Goal: Task Accomplishment & Management: Complete application form

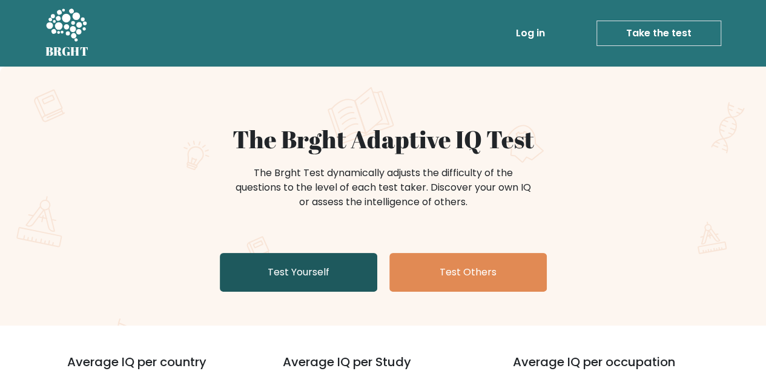
click at [355, 271] on link "Test Yourself" at bounding box center [298, 272] width 157 height 39
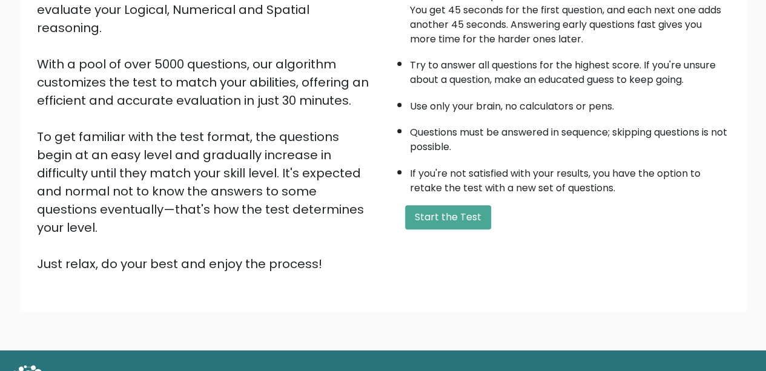
scroll to position [183, 0]
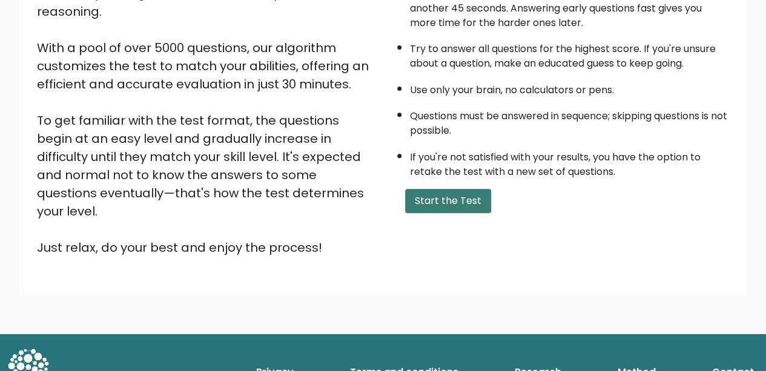
click at [450, 205] on button "Start the Test" at bounding box center [448, 201] width 86 height 24
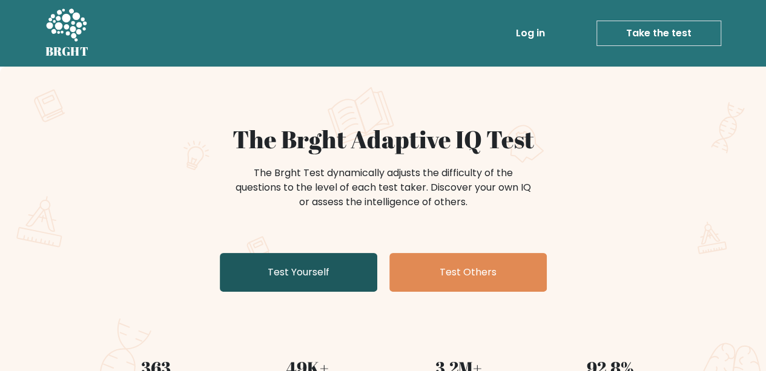
click at [284, 284] on link "Test Yourself" at bounding box center [298, 272] width 157 height 39
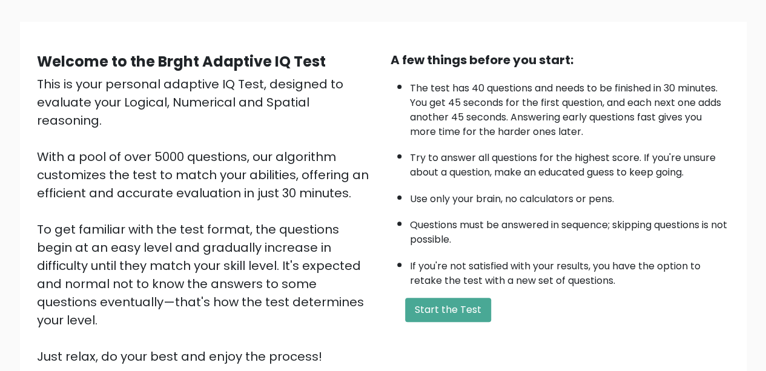
scroll to position [97, 0]
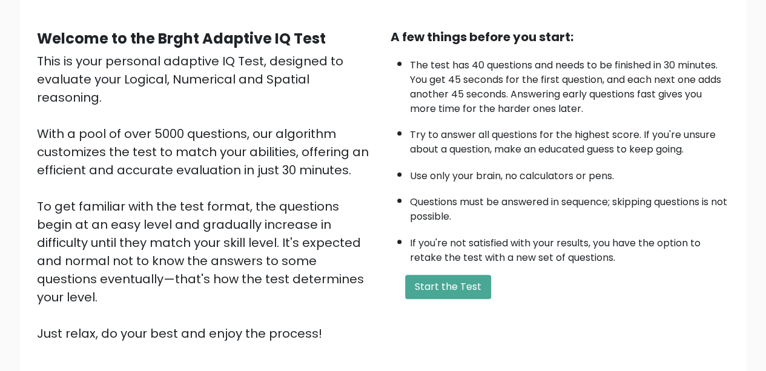
click at [432, 284] on button "Start the Test" at bounding box center [448, 287] width 86 height 24
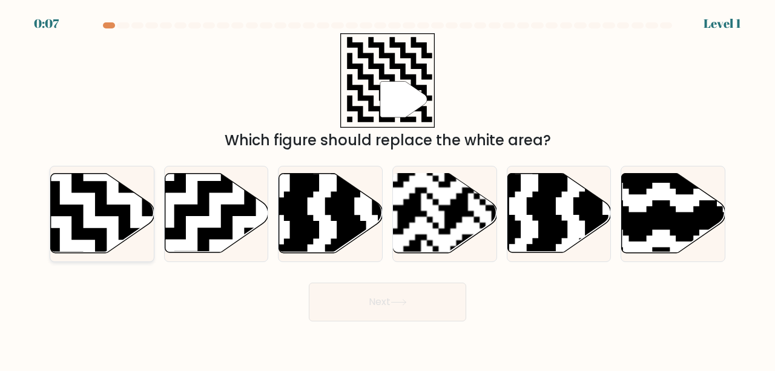
click at [86, 215] on icon at bounding box center [102, 213] width 103 height 79
click at [387, 189] on input "a." at bounding box center [387, 187] width 1 height 3
radio input "true"
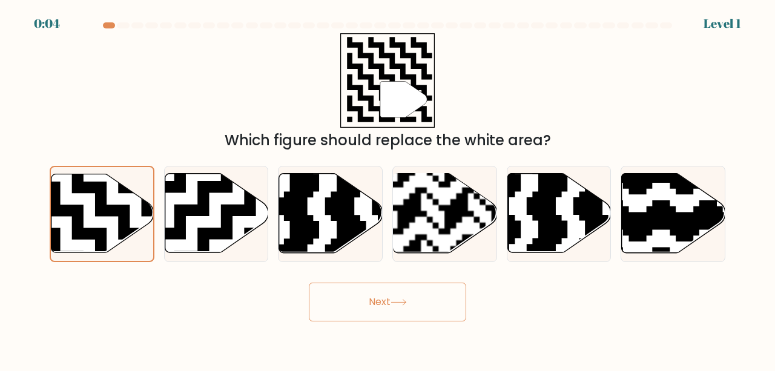
click at [340, 300] on button "Next" at bounding box center [387, 302] width 157 height 39
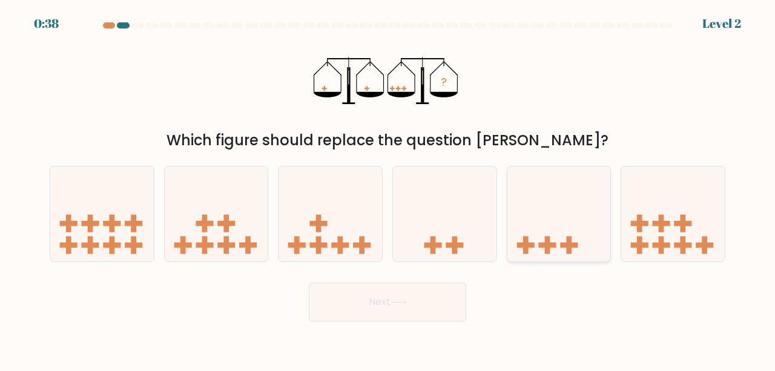
click at [558, 234] on icon at bounding box center [558, 213] width 103 height 85
click at [388, 189] on input "e." at bounding box center [387, 187] width 1 height 3
radio input "true"
click at [433, 312] on button "Next" at bounding box center [387, 302] width 157 height 39
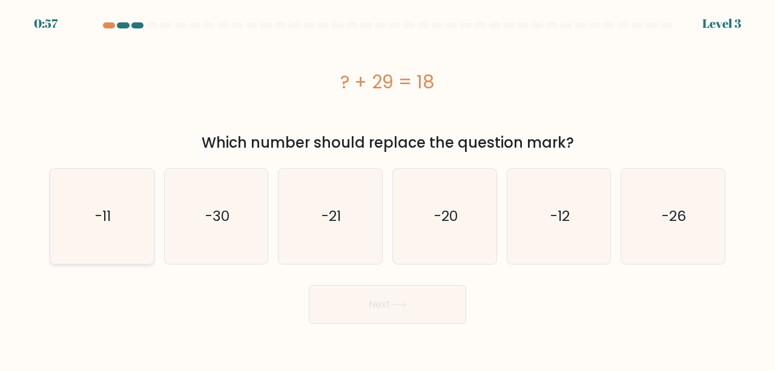
click at [111, 214] on icon "-11" at bounding box center [101, 216] width 95 height 95
click at [387, 189] on input "a. -11" at bounding box center [387, 187] width 1 height 3
radio input "true"
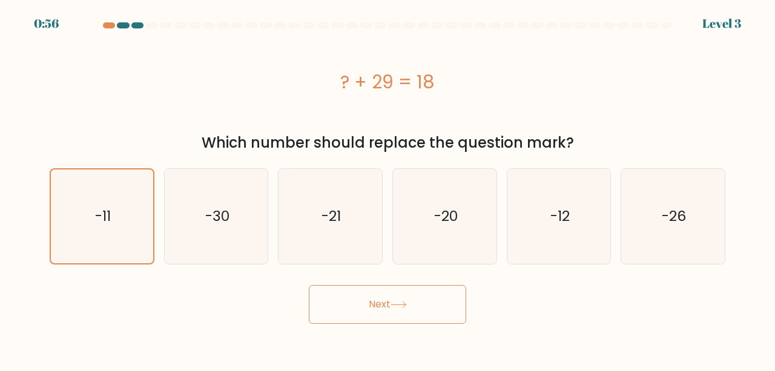
click at [345, 312] on button "Next" at bounding box center [387, 304] width 157 height 39
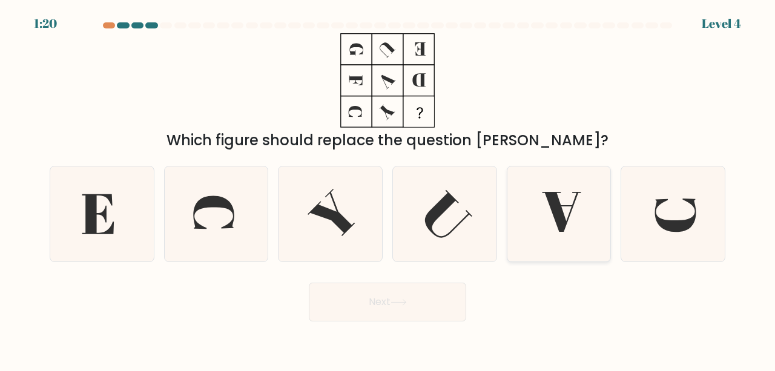
click at [551, 243] on icon at bounding box center [558, 213] width 95 height 95
click at [388, 189] on input "e." at bounding box center [387, 187] width 1 height 3
radio input "true"
click at [428, 301] on button "Next" at bounding box center [387, 302] width 157 height 39
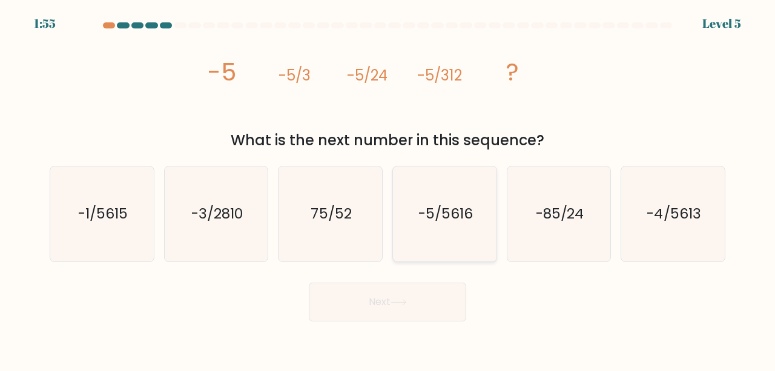
click at [420, 216] on text "-5/5616" at bounding box center [445, 213] width 54 height 20
click at [388, 189] on input "d. -5/5616" at bounding box center [387, 187] width 1 height 3
radio input "true"
click at [415, 303] on button "Next" at bounding box center [387, 302] width 157 height 39
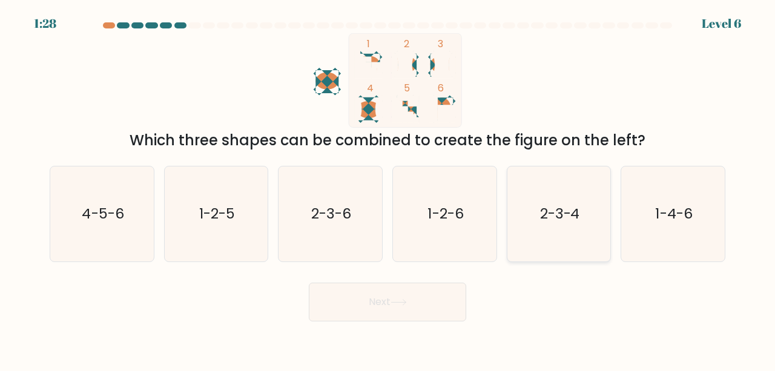
click at [533, 197] on icon "2-3-4" at bounding box center [558, 213] width 95 height 95
click at [388, 189] on input "e. 2-3-4" at bounding box center [387, 187] width 1 height 3
radio input "true"
click at [441, 295] on button "Next" at bounding box center [387, 302] width 157 height 39
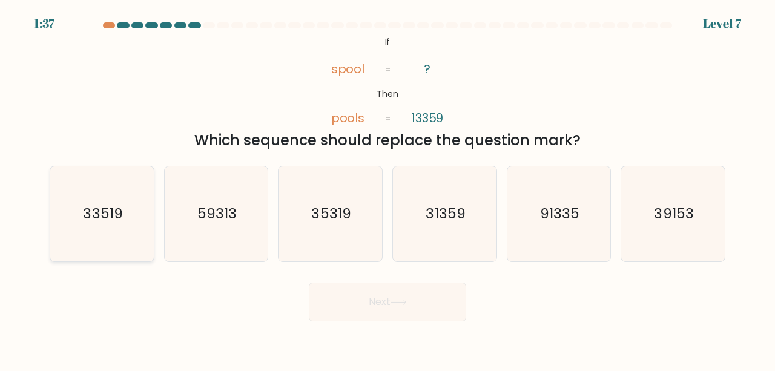
click at [140, 197] on icon "33519" at bounding box center [101, 213] width 95 height 95
click at [387, 189] on input "a. 33519" at bounding box center [387, 187] width 1 height 3
radio input "true"
click at [391, 306] on button "Next" at bounding box center [387, 302] width 157 height 39
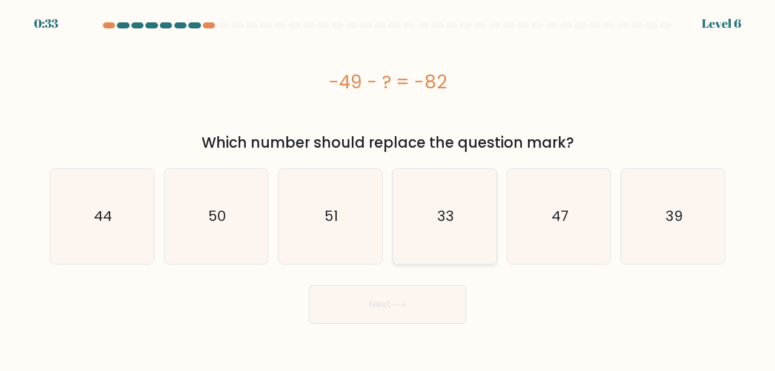
click at [477, 208] on icon "33" at bounding box center [444, 216] width 95 height 95
click at [388, 189] on input "d. 33" at bounding box center [387, 187] width 1 height 3
radio input "true"
click at [418, 295] on button "Next" at bounding box center [387, 304] width 157 height 39
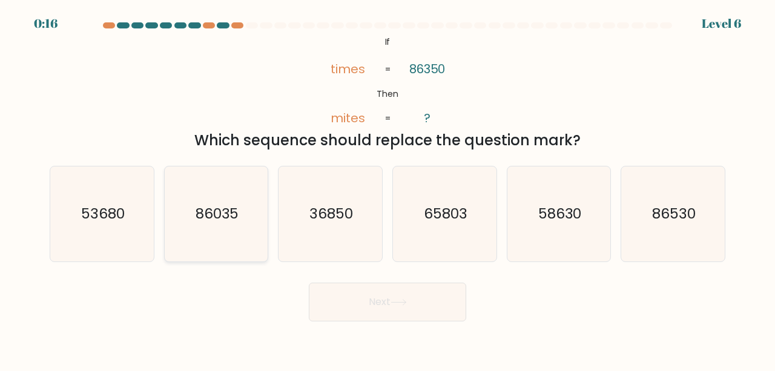
click at [230, 189] on icon "86035" at bounding box center [216, 213] width 95 height 95
click at [387, 189] on input "b. 86035" at bounding box center [387, 187] width 1 height 3
radio input "true"
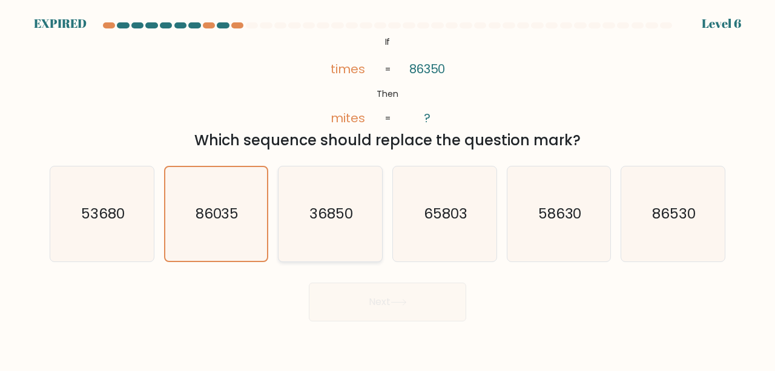
click at [347, 209] on text "36850" at bounding box center [331, 213] width 44 height 20
click at [387, 189] on input "c. 36850" at bounding box center [387, 187] width 1 height 3
radio input "true"
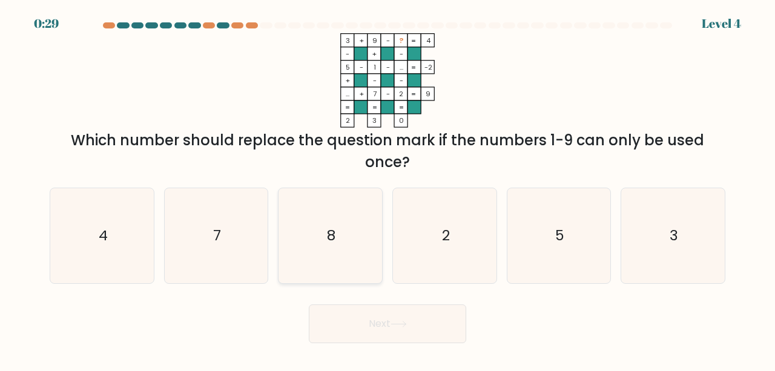
click at [347, 224] on icon "8" at bounding box center [330, 235] width 95 height 95
click at [387, 189] on input "c. 8" at bounding box center [387, 187] width 1 height 3
radio input "true"
click at [381, 333] on button "Next" at bounding box center [387, 323] width 157 height 39
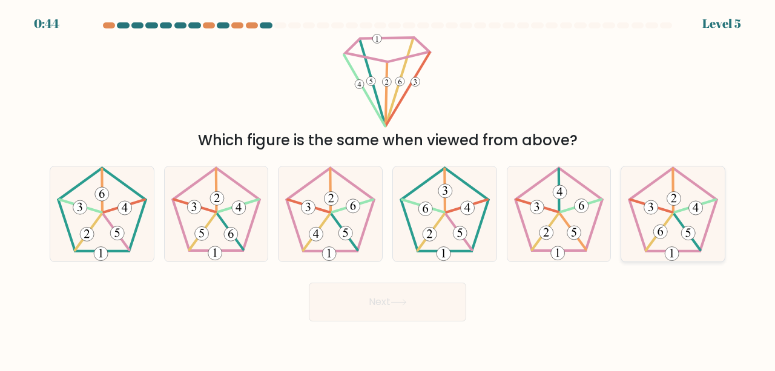
click at [673, 201] on 282 at bounding box center [674, 198] width 14 height 14
click at [388, 189] on input "f." at bounding box center [387, 187] width 1 height 3
radio input "true"
click at [673, 201] on 282 at bounding box center [674, 199] width 14 height 14
click at [388, 189] on input "f." at bounding box center [387, 187] width 1 height 3
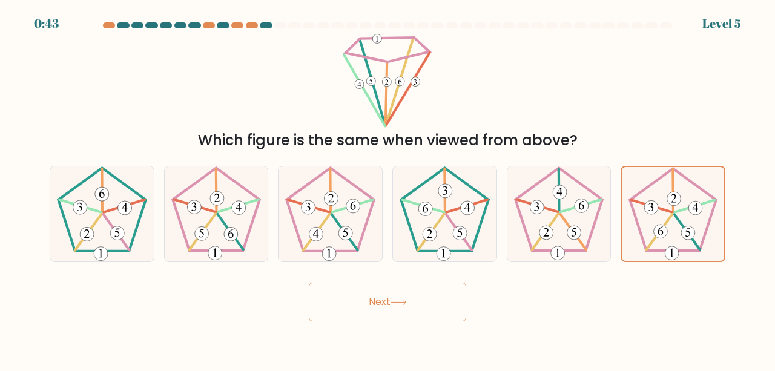
click at [390, 301] on button "Next" at bounding box center [387, 302] width 157 height 39
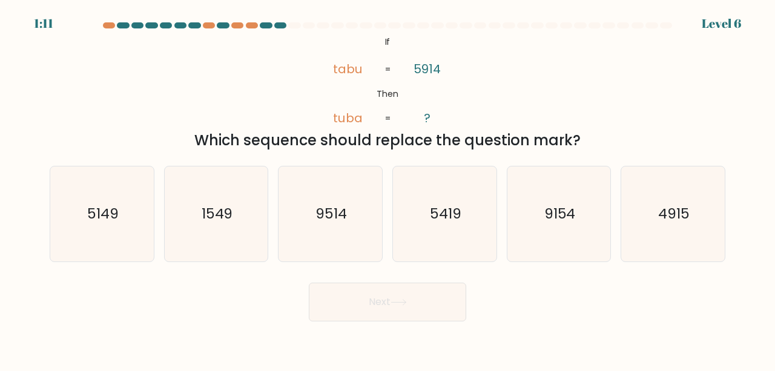
click at [402, 165] on div "a. 5149 b. 1549 c." at bounding box center [387, 209] width 685 height 106
click at [435, 209] on text "5419" at bounding box center [445, 213] width 31 height 20
click at [388, 189] on input "d. 5419" at bounding box center [387, 187] width 1 height 3
radio input "true"
click at [389, 308] on button "Next" at bounding box center [387, 302] width 157 height 39
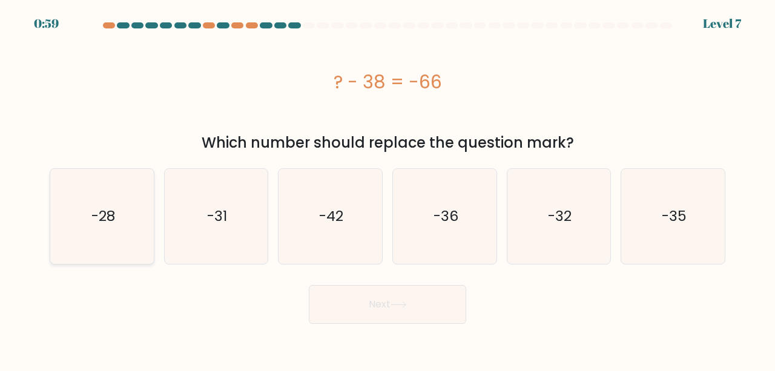
drag, startPoint x: 128, startPoint y: 208, endPoint x: 119, endPoint y: 248, distance: 40.2
click at [119, 248] on icon "-28" at bounding box center [101, 216] width 95 height 95
click at [387, 189] on input "a. -28" at bounding box center [387, 187] width 1 height 3
radio input "true"
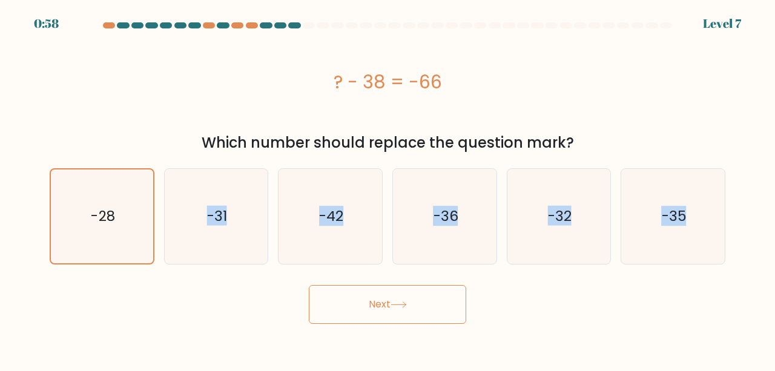
drag, startPoint x: 119, startPoint y: 248, endPoint x: 437, endPoint y: 304, distance: 322.8
click at [437, 304] on form "a." at bounding box center [387, 172] width 775 height 301
click at [437, 304] on button "Next" at bounding box center [387, 304] width 157 height 39
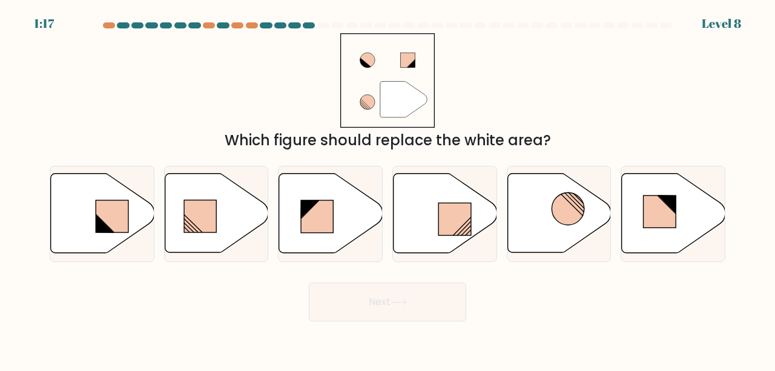
click at [518, 302] on div "Next" at bounding box center [387, 299] width 690 height 45
drag, startPoint x: 438, startPoint y: 237, endPoint x: 458, endPoint y: 159, distance: 80.0
click at [458, 159] on div "a. b. c. d." at bounding box center [387, 209] width 685 height 106
click at [447, 180] on icon at bounding box center [444, 213] width 103 height 79
click at [388, 186] on input "d." at bounding box center [387, 187] width 1 height 3
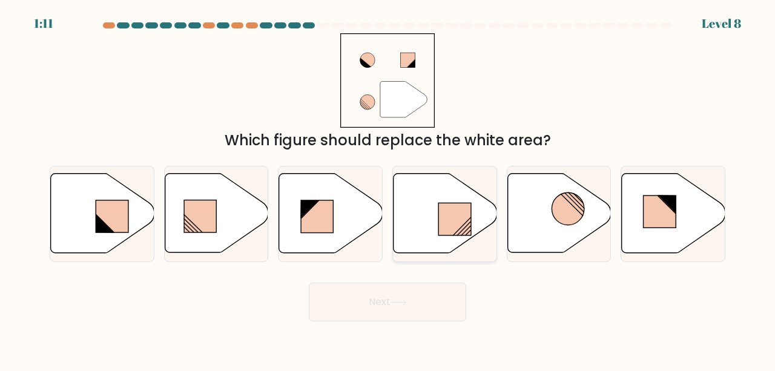
radio input "true"
click at [398, 288] on button "Next" at bounding box center [387, 302] width 157 height 39
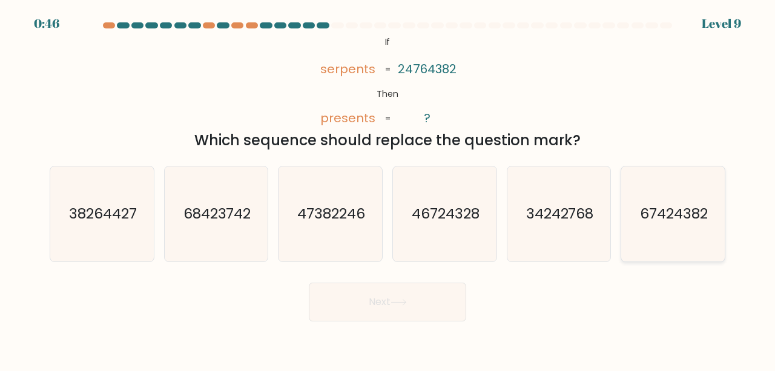
click at [660, 239] on icon "67424382" at bounding box center [672, 213] width 95 height 95
click at [388, 189] on input "f. 67424382" at bounding box center [387, 187] width 1 height 3
radio input "true"
click at [393, 310] on button "Next" at bounding box center [387, 302] width 157 height 39
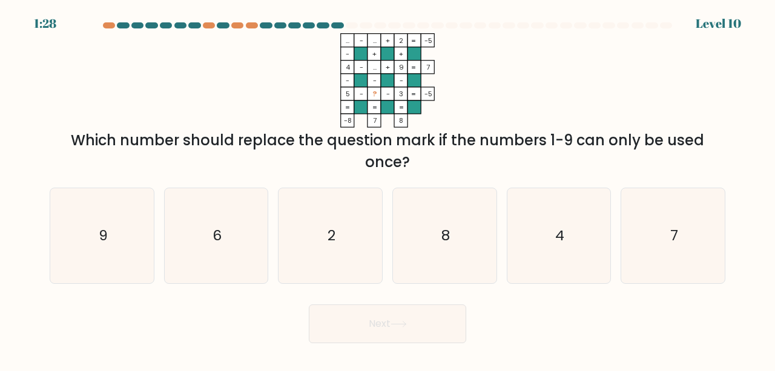
click at [393, 310] on button "Next" at bounding box center [387, 323] width 157 height 39
click at [374, 62] on tspan "..." at bounding box center [375, 67] width 4 height 10
click at [420, 181] on div "a. 9 b. 6 c. 2 d." at bounding box center [387, 231] width 685 height 106
click at [317, 265] on icon "2" at bounding box center [330, 235] width 95 height 95
click at [387, 189] on input "c. 2" at bounding box center [387, 187] width 1 height 3
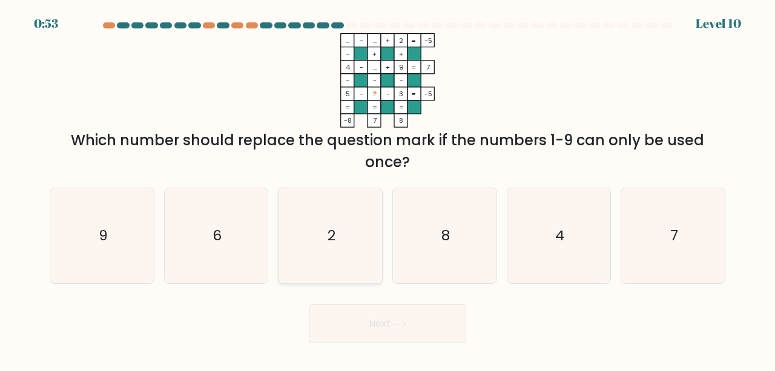
radio input "true"
click at [355, 320] on button "Next" at bounding box center [387, 323] width 157 height 39
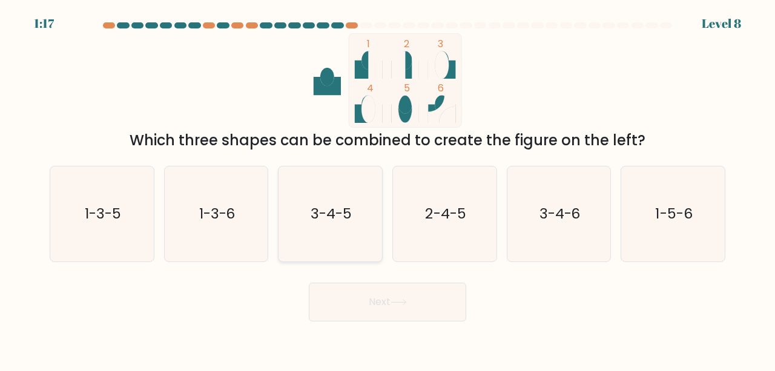
click at [346, 226] on icon "3-4-5" at bounding box center [330, 213] width 95 height 95
click at [387, 189] on input "c. 3-4-5" at bounding box center [387, 187] width 1 height 3
radio input "true"
click at [362, 297] on button "Next" at bounding box center [387, 302] width 157 height 39
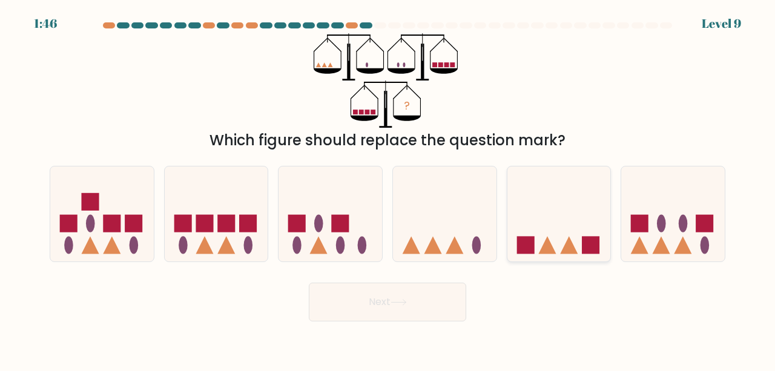
drag, startPoint x: 564, startPoint y: 198, endPoint x: 526, endPoint y: 205, distance: 38.1
click at [526, 205] on icon at bounding box center [558, 213] width 103 height 85
click at [388, 189] on input "e." at bounding box center [387, 187] width 1 height 3
radio input "true"
click at [526, 205] on icon at bounding box center [559, 213] width 102 height 85
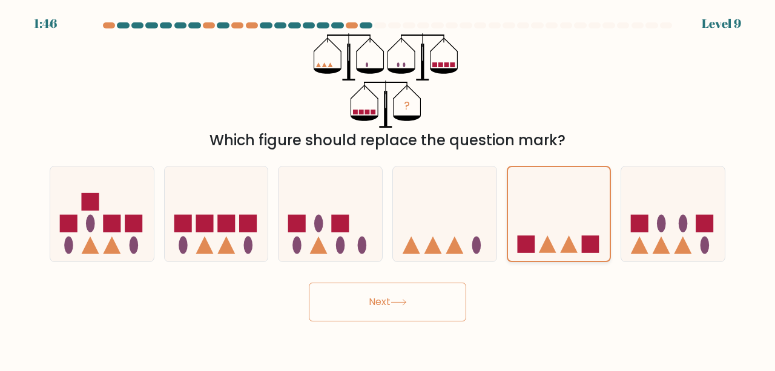
click at [388, 189] on input "e." at bounding box center [387, 187] width 1 height 3
drag, startPoint x: 526, startPoint y: 205, endPoint x: 444, endPoint y: 297, distance: 123.9
click at [444, 297] on form at bounding box center [387, 171] width 775 height 299
click at [444, 297] on button "Next" at bounding box center [387, 302] width 157 height 39
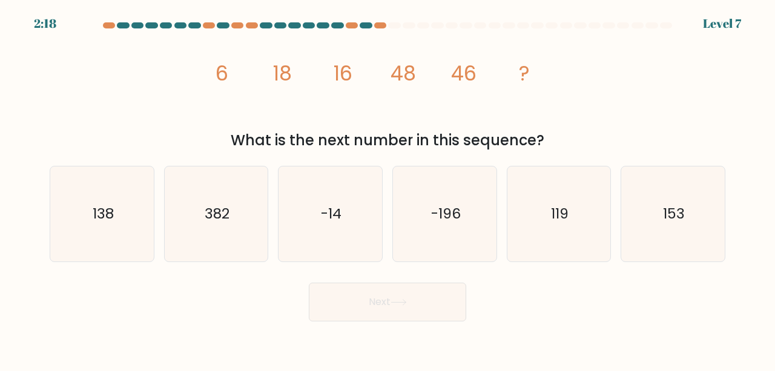
click at [444, 297] on button "Next" at bounding box center [387, 302] width 157 height 39
click at [188, 122] on div "image/svg+xml 6 18 16 48 46 ? What is the next number in this sequence?" at bounding box center [387, 92] width 690 height 118
click at [511, 233] on icon "119" at bounding box center [558, 213] width 95 height 95
click at [388, 189] on input "e. 119" at bounding box center [387, 187] width 1 height 3
radio input "true"
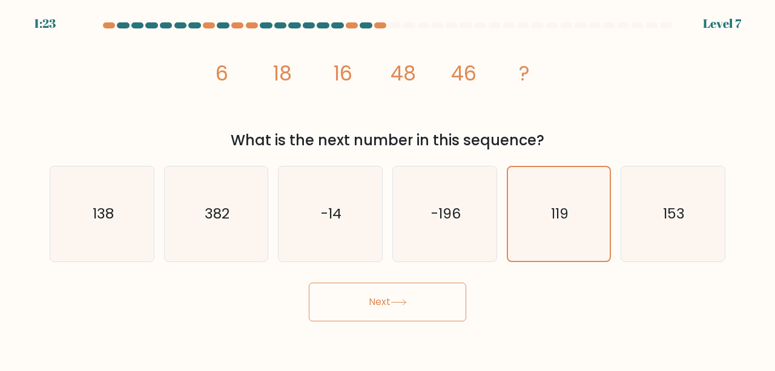
click at [404, 306] on button "Next" at bounding box center [387, 302] width 157 height 39
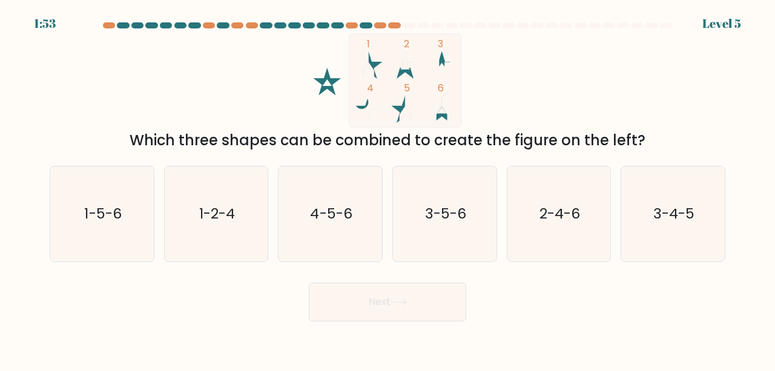
click at [502, 297] on div "Next" at bounding box center [387, 299] width 690 height 45
click at [478, 330] on body "1:41 Level 5" at bounding box center [387, 185] width 775 height 371
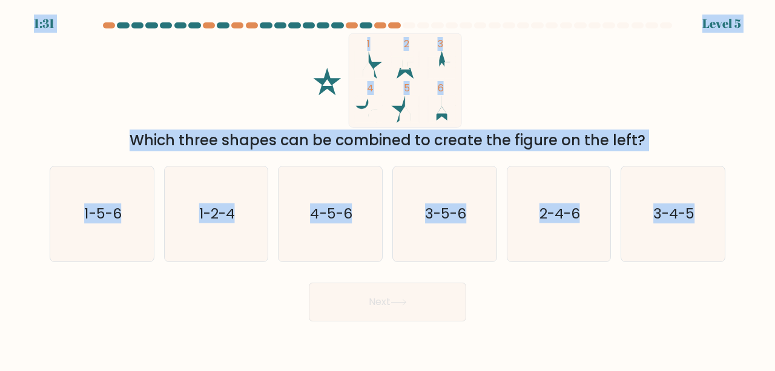
drag, startPoint x: 492, startPoint y: 274, endPoint x: 126, endPoint y: -77, distance: 507.2
click at [126, 0] on html "1:31 Level 5" at bounding box center [387, 185] width 775 height 371
